Goal: Task Accomplishment & Management: Use online tool/utility

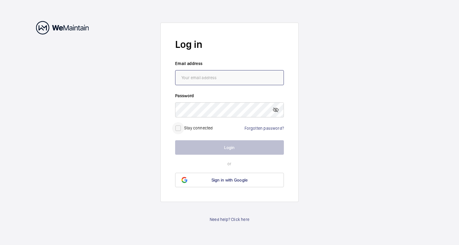
type input "[PERSON_NAME][EMAIL_ADDRESS][PERSON_NAME][DOMAIN_NAME]"
click at [179, 127] on input "checkbox" at bounding box center [178, 128] width 12 height 12
checkbox input "true"
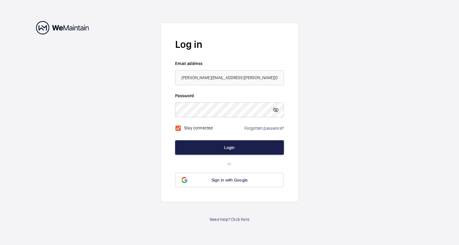
click at [213, 148] on button "Login" at bounding box center [229, 147] width 109 height 14
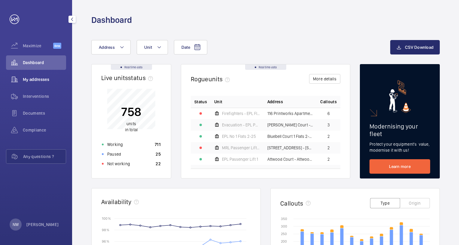
click at [48, 78] on span "My addresses" at bounding box center [44, 79] width 43 height 6
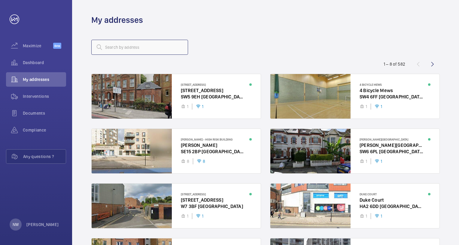
click at [124, 47] on input "text" at bounding box center [139, 47] width 97 height 15
paste input "[STREET_ADDRESS]"
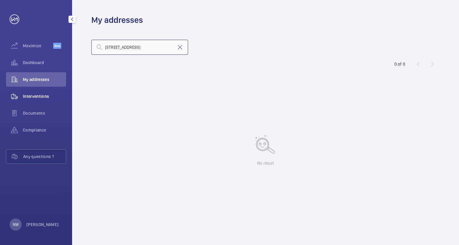
type input "[STREET_ADDRESS]"
click at [42, 93] on span "Interventions" at bounding box center [44, 96] width 43 height 6
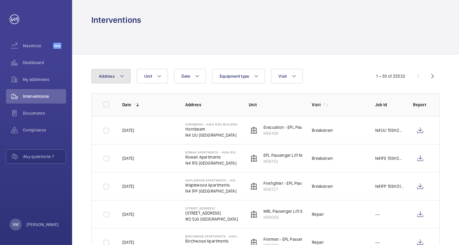
click at [120, 78] on mat-icon at bounding box center [122, 75] width 5 height 7
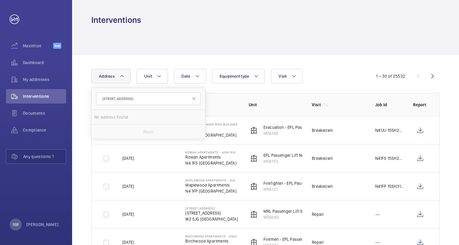
type input "[STREET_ADDRESS]"
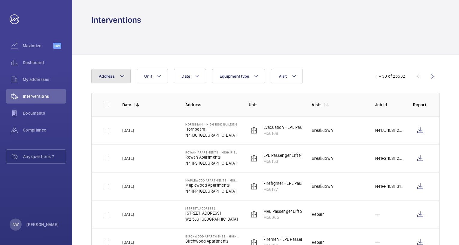
click at [123, 74] on mat-icon at bounding box center [122, 75] width 5 height 7
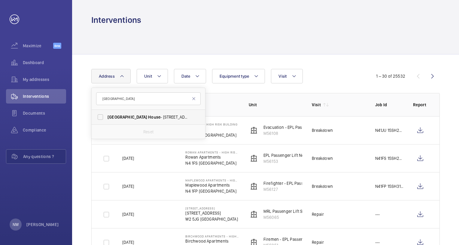
type input "[GEOGRAPHIC_DATA]"
click at [154, 117] on span "[GEOGRAPHIC_DATA] - [STREET_ADDRESS]" at bounding box center [149, 117] width 83 height 6
click at [106, 117] on input "[GEOGRAPHIC_DATA] - [STREET_ADDRESS]" at bounding box center [100, 117] width 12 height 12
checkbox input "true"
